Goal: Task Accomplishment & Management: Use online tool/utility

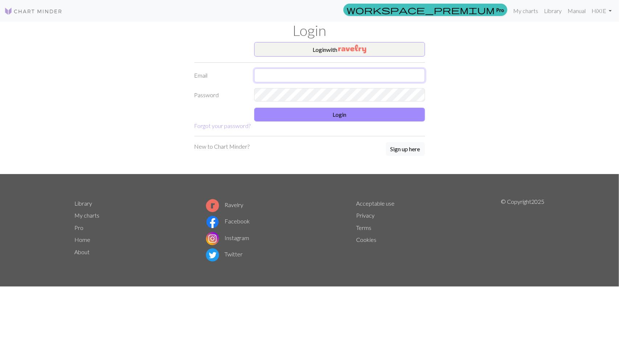
click at [333, 74] on input "text" at bounding box center [339, 76] width 171 height 14
type input "xie.wy@foxmail.com"
click at [323, 111] on button "Login" at bounding box center [339, 115] width 171 height 14
click at [557, 8] on link "Library" at bounding box center [553, 11] width 24 height 14
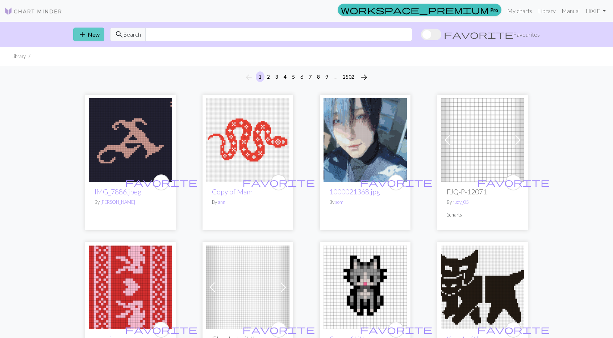
click at [90, 35] on button "add New" at bounding box center [88, 35] width 31 height 14
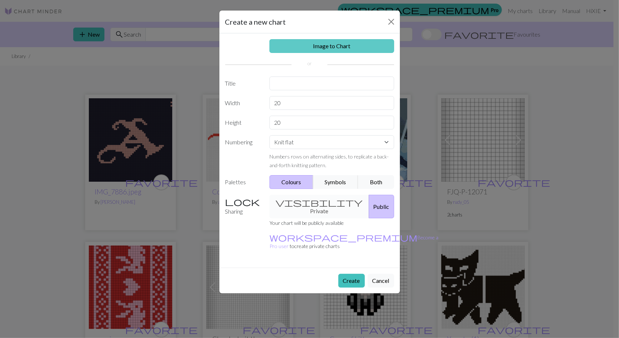
click at [358, 50] on link "Image to Chart" at bounding box center [331, 46] width 125 height 14
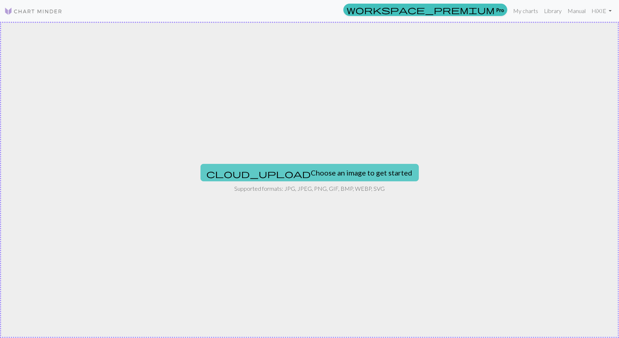
click at [333, 171] on button "cloud_upload Choose an image to get started" at bounding box center [309, 172] width 218 height 17
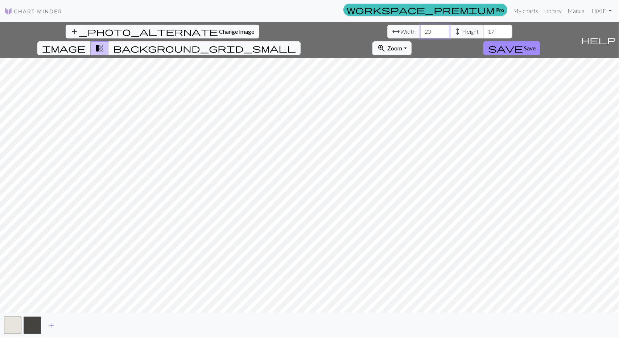
drag, startPoint x: 192, startPoint y: 31, endPoint x: 174, endPoint y: 31, distance: 18.5
click at [387, 31] on div "arrow_range Width 20 height Height 17" at bounding box center [449, 32] width 125 height 14
type input "40"
drag, startPoint x: 256, startPoint y: 33, endPoint x: 231, endPoint y: 31, distance: 25.4
click at [387, 31] on div "arrow_range Width 40 height Height 17" at bounding box center [449, 32] width 125 height 14
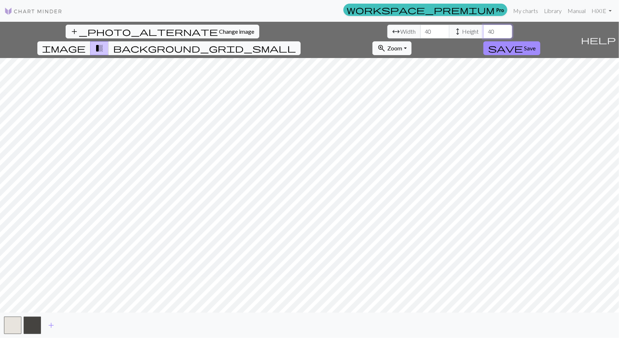
type input "40"
click at [219, 29] on span "Change image" at bounding box center [236, 31] width 35 height 7
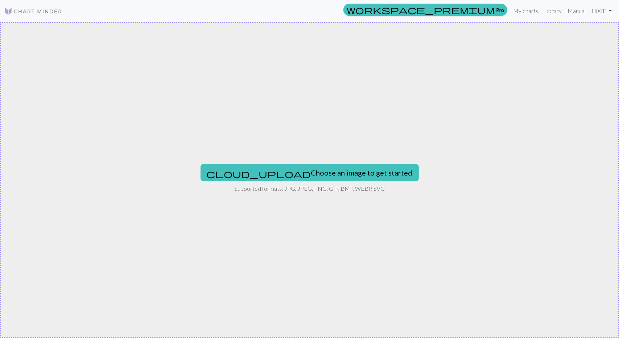
click at [330, 195] on div "cloud_upload Choose an image to get started Supported formats: JPG, JPEG, PNG, …" at bounding box center [309, 180] width 619 height 316
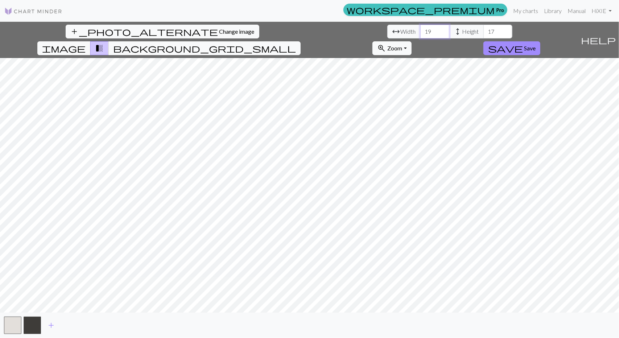
drag, startPoint x: 197, startPoint y: 33, endPoint x: 186, endPoint y: 33, distance: 11.6
click at [420, 33] on input "19" at bounding box center [434, 32] width 29 height 14
drag, startPoint x: 193, startPoint y: 32, endPoint x: 175, endPoint y: 34, distance: 17.5
click at [387, 34] on div "arrow_range Width 19 height Height 17" at bounding box center [449, 32] width 125 height 14
type input "40"
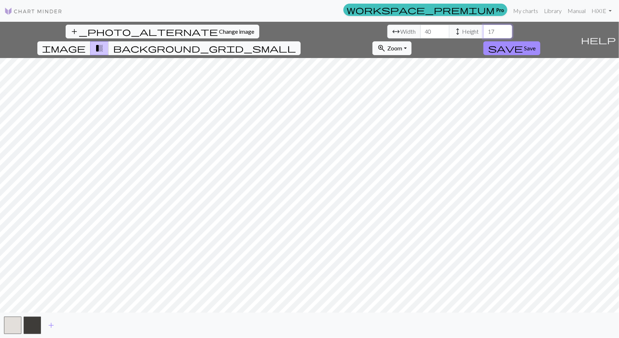
drag, startPoint x: 253, startPoint y: 32, endPoint x: 236, endPoint y: 33, distance: 16.7
click at [387, 33] on div "arrow_range Width 40 height Height 17" at bounding box center [449, 32] width 125 height 14
type input "40"
